Goal: Information Seeking & Learning: Learn about a topic

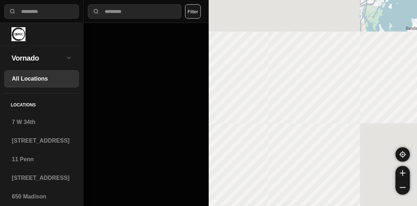
select select "*"
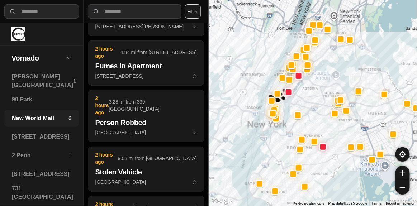
scroll to position [684, 0]
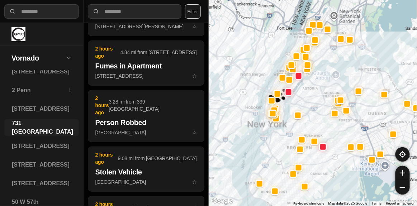
click at [28, 128] on h3 "731 [GEOGRAPHIC_DATA]" at bounding box center [42, 127] width 61 height 17
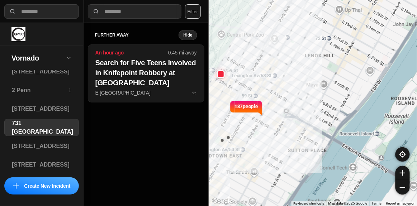
drag, startPoint x: 241, startPoint y: 137, endPoint x: 243, endPoint y: 124, distance: 12.9
click at [243, 124] on div "187 people" at bounding box center [313, 103] width 209 height 206
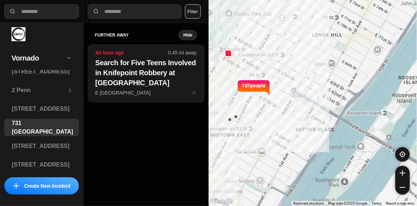
drag, startPoint x: 242, startPoint y: 130, endPoint x: 254, endPoint y: 106, distance: 27.3
click at [253, 108] on div "187 people" at bounding box center [313, 103] width 209 height 206
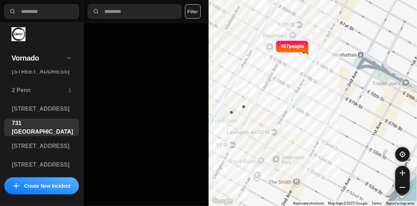
drag, startPoint x: 255, startPoint y: 105, endPoint x: 279, endPoint y: 88, distance: 29.5
click at [279, 89] on div "187 people" at bounding box center [313, 103] width 209 height 206
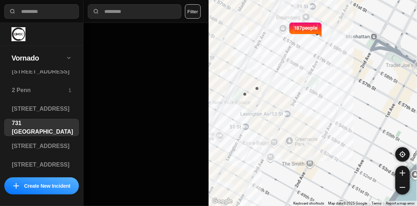
drag, startPoint x: 270, startPoint y: 106, endPoint x: 283, endPoint y: 86, distance: 23.9
click at [283, 87] on div "187 people" at bounding box center [313, 103] width 209 height 206
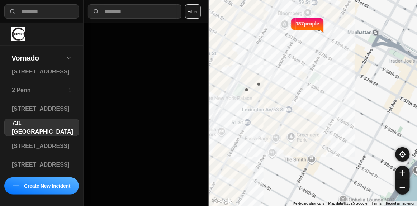
click at [288, 111] on div "187 people" at bounding box center [313, 103] width 209 height 206
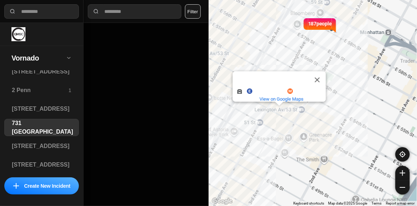
click at [289, 106] on div "[STREET_ADDRESS]/53 St and more. View on Google Maps" at bounding box center [313, 103] width 209 height 206
click at [291, 105] on div "[STREET_ADDRESS]/53 St and more. View on Google Maps" at bounding box center [313, 103] width 209 height 206
click at [316, 75] on button "Close" at bounding box center [317, 79] width 17 height 17
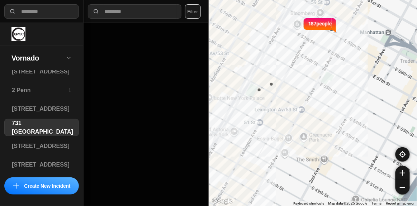
click at [294, 100] on div "187 people" at bounding box center [313, 103] width 209 height 206
click at [294, 98] on div "187 people" at bounding box center [313, 103] width 209 height 206
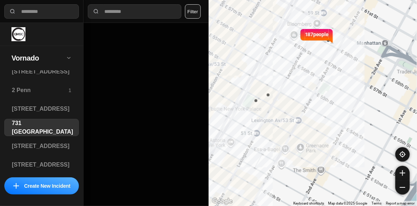
drag, startPoint x: 304, startPoint y: 68, endPoint x: 290, endPoint y: 107, distance: 41.0
click at [290, 107] on div "187 people" at bounding box center [313, 103] width 209 height 206
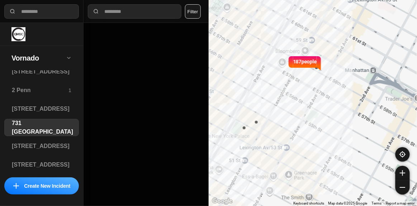
drag, startPoint x: 303, startPoint y: 81, endPoint x: 300, endPoint y: 88, distance: 7.3
click at [300, 88] on div "187 people" at bounding box center [313, 103] width 209 height 206
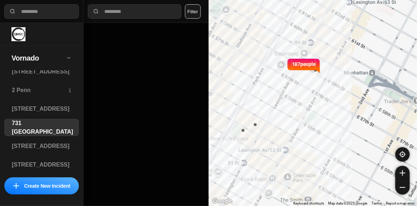
click at [307, 76] on div "187 people" at bounding box center [313, 103] width 209 height 206
click at [308, 73] on p "187 people" at bounding box center [304, 68] width 24 height 16
click at [323, 66] on div "187 people" at bounding box center [313, 103] width 209 height 206
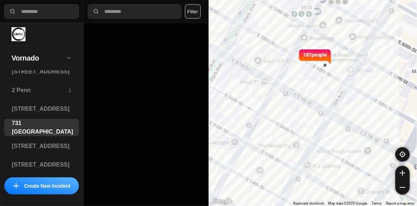
drag, startPoint x: 302, startPoint y: 82, endPoint x: 290, endPoint y: 103, distance: 24.3
click at [290, 103] on div "187 people" at bounding box center [313, 103] width 209 height 206
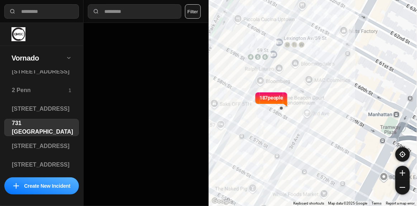
drag, startPoint x: 296, startPoint y: 99, endPoint x: 273, endPoint y: 121, distance: 32.5
click at [273, 121] on div "187 people" at bounding box center [313, 103] width 209 height 206
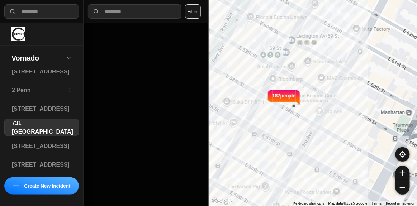
drag, startPoint x: 299, startPoint y: 87, endPoint x: 313, endPoint y: 83, distance: 13.9
click at [313, 83] on div "187 people" at bounding box center [313, 103] width 209 height 206
click at [308, 94] on div "187 people" at bounding box center [313, 103] width 209 height 206
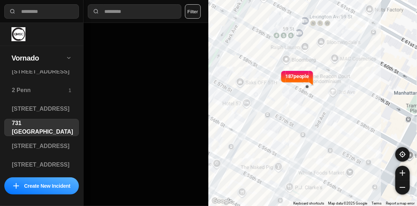
drag, startPoint x: 280, startPoint y: 118, endPoint x: 302, endPoint y: 84, distance: 41.0
click at [302, 84] on div "187 people" at bounding box center [313, 103] width 209 height 206
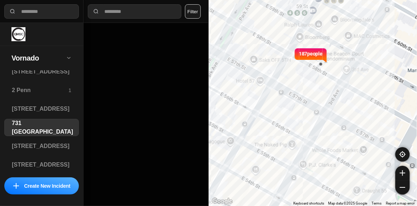
drag, startPoint x: 285, startPoint y: 109, endPoint x: 291, endPoint y: 98, distance: 12.9
click at [291, 98] on div "187 people" at bounding box center [313, 103] width 209 height 206
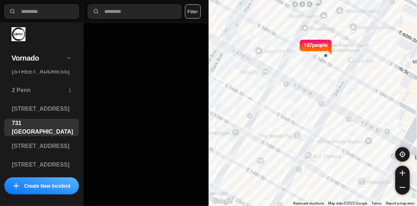
click at [167, 10] on input "text" at bounding box center [140, 12] width 73 height 8
click at [282, 101] on div "187 people" at bounding box center [313, 103] width 209 height 206
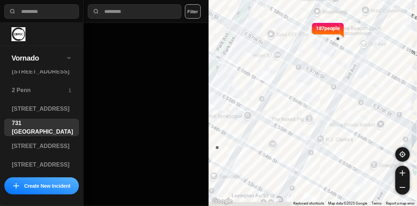
drag, startPoint x: 313, startPoint y: 76, endPoint x: 327, endPoint y: 56, distance: 25.1
click at [327, 56] on div "187 people" at bounding box center [313, 103] width 209 height 206
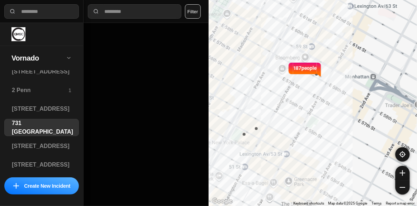
drag, startPoint x: 298, startPoint y: 85, endPoint x: 297, endPoint y: 105, distance: 20.1
click at [297, 105] on div "187 people" at bounding box center [313, 103] width 209 height 206
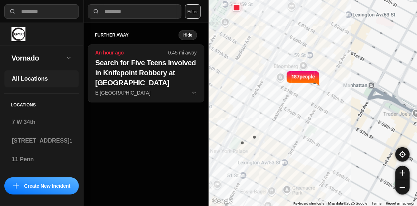
click at [46, 78] on h3 "All Locations" at bounding box center [42, 79] width 60 height 9
